Goal: Task Accomplishment & Management: Manage account settings

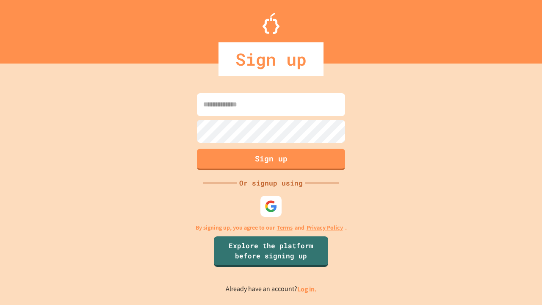
click at [307, 289] on link "Log in." at bounding box center [306, 288] width 19 height 9
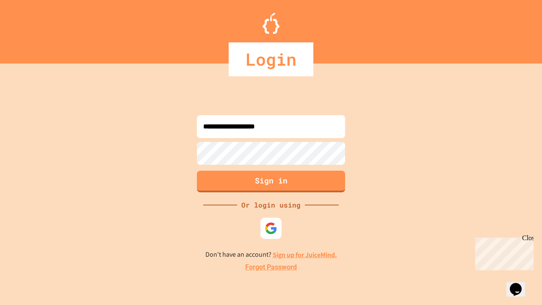
type input "**********"
